Goal: Task Accomplishment & Management: Complete application form

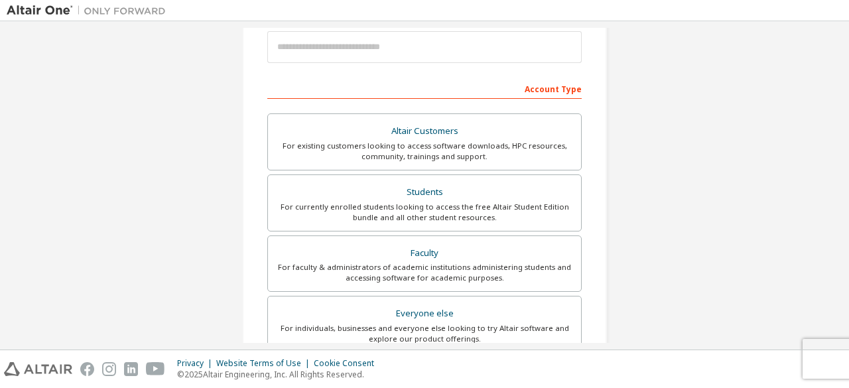
scroll to position [163, 0]
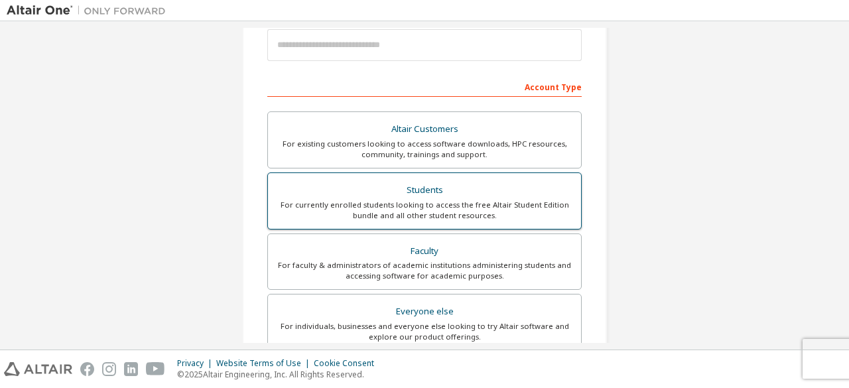
click at [438, 205] on div "For currently enrolled students looking to access the free Altair Student Editi…" at bounding box center [424, 210] width 297 height 21
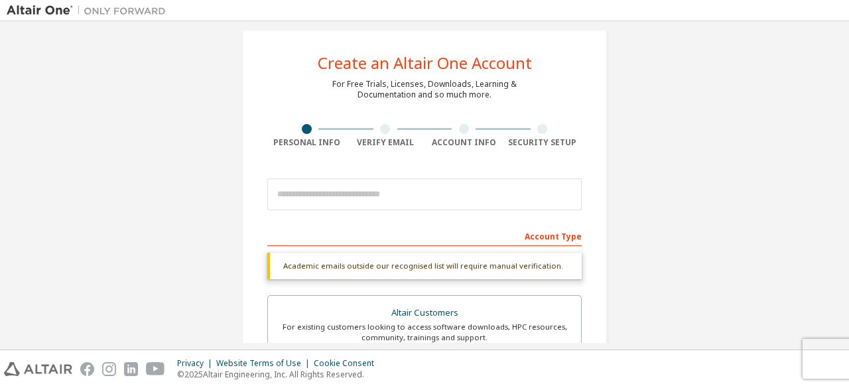
scroll to position [12, 0]
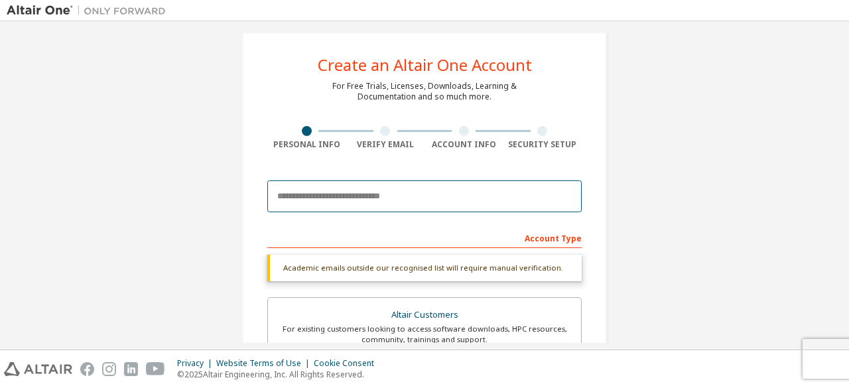
click at [395, 193] on input "email" at bounding box center [424, 196] width 314 height 32
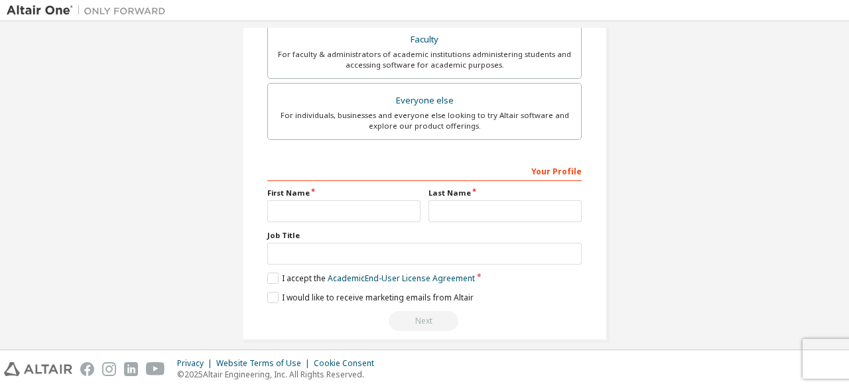
scroll to position [409, 0]
type input "**********"
click at [359, 204] on input "text" at bounding box center [343, 211] width 153 height 22
type input "*********"
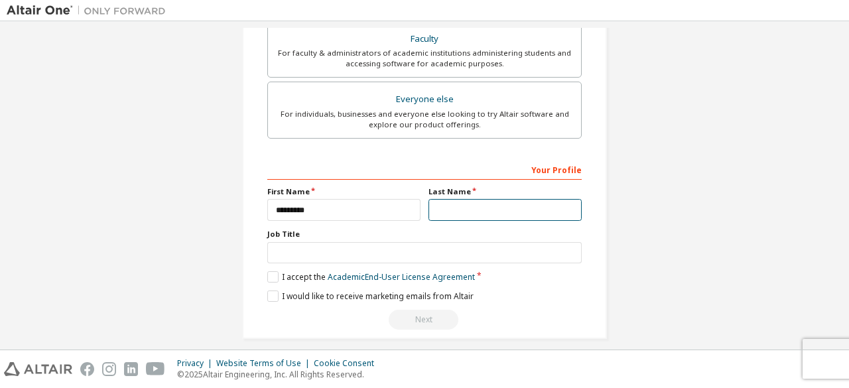
click at [459, 208] on input "text" at bounding box center [504, 210] width 153 height 22
type input "********"
click at [273, 273] on label "I accept the Academic End-User License Agreement" at bounding box center [371, 276] width 208 height 11
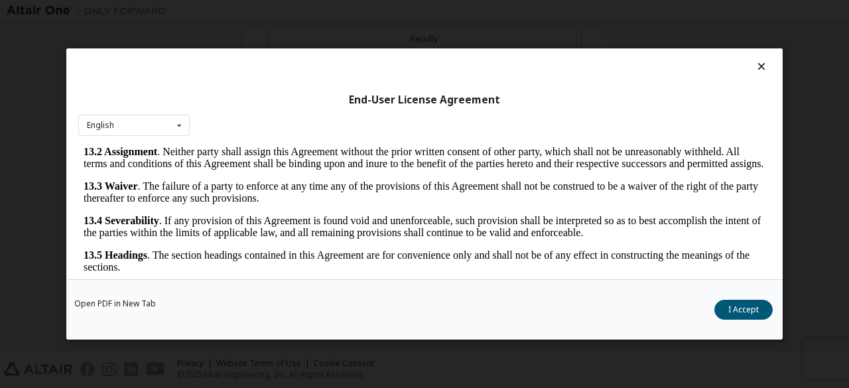
scroll to position [54, 0]
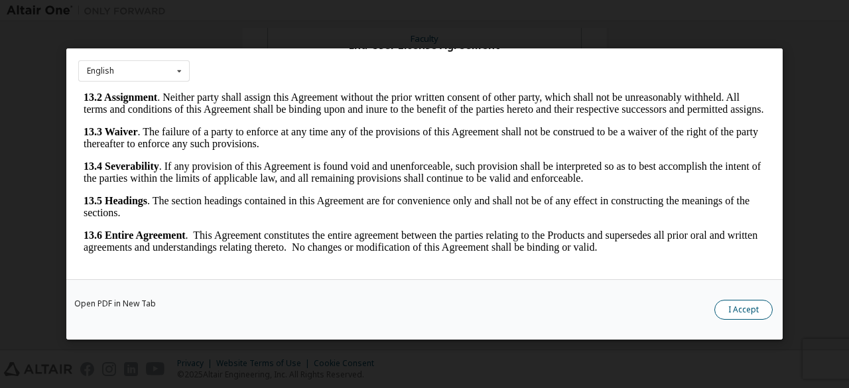
click at [743, 310] on button "I Accept" at bounding box center [743, 310] width 58 height 20
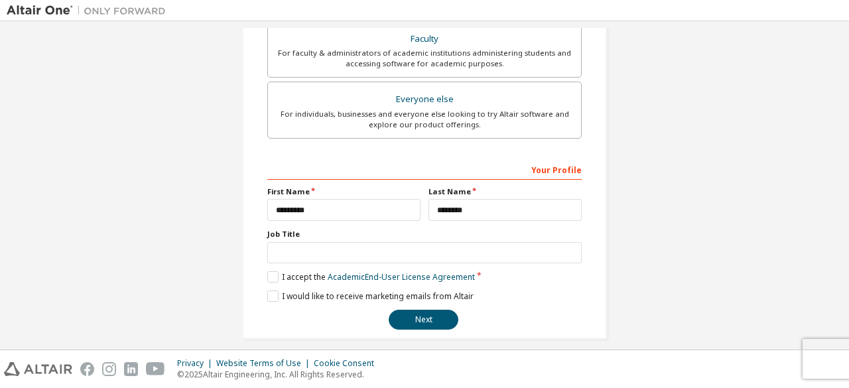
scroll to position [383, 0]
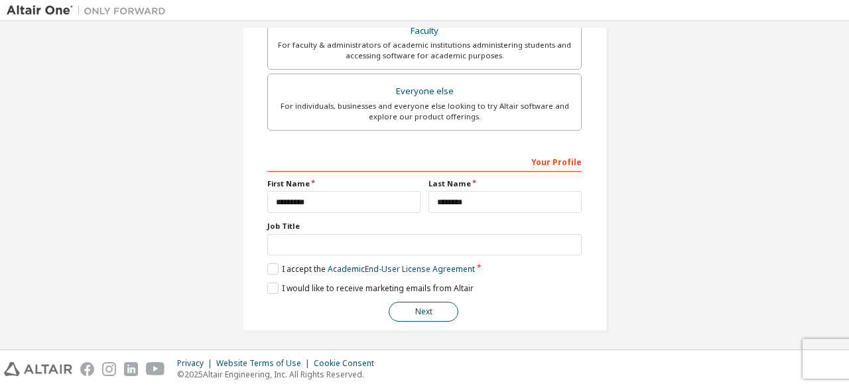
click at [438, 302] on button "Next" at bounding box center [424, 312] width 70 height 20
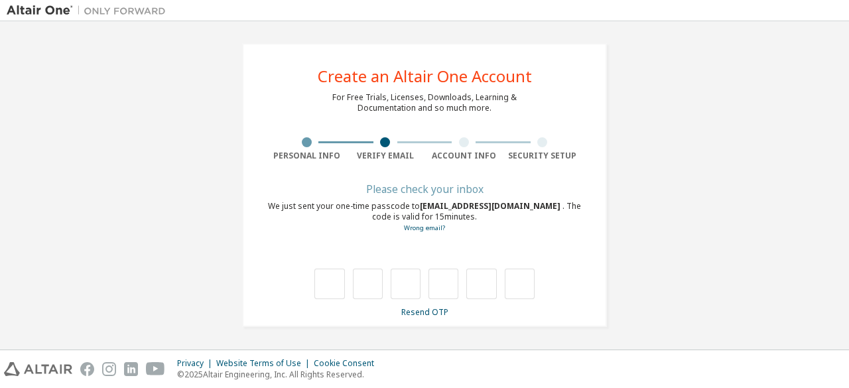
scroll to position [0, 0]
type input "*"
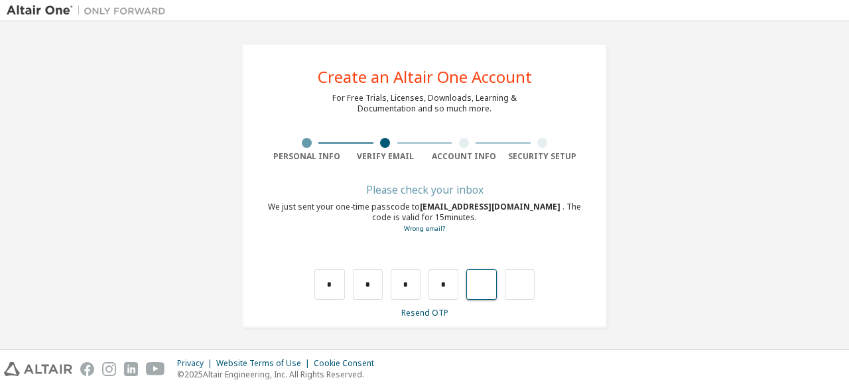
type input "*"
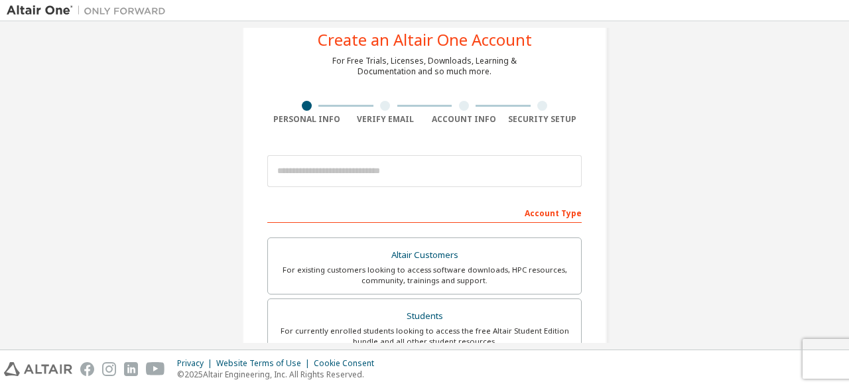
scroll to position [36, 0]
